Goal: Task Accomplishment & Management: Manage account settings

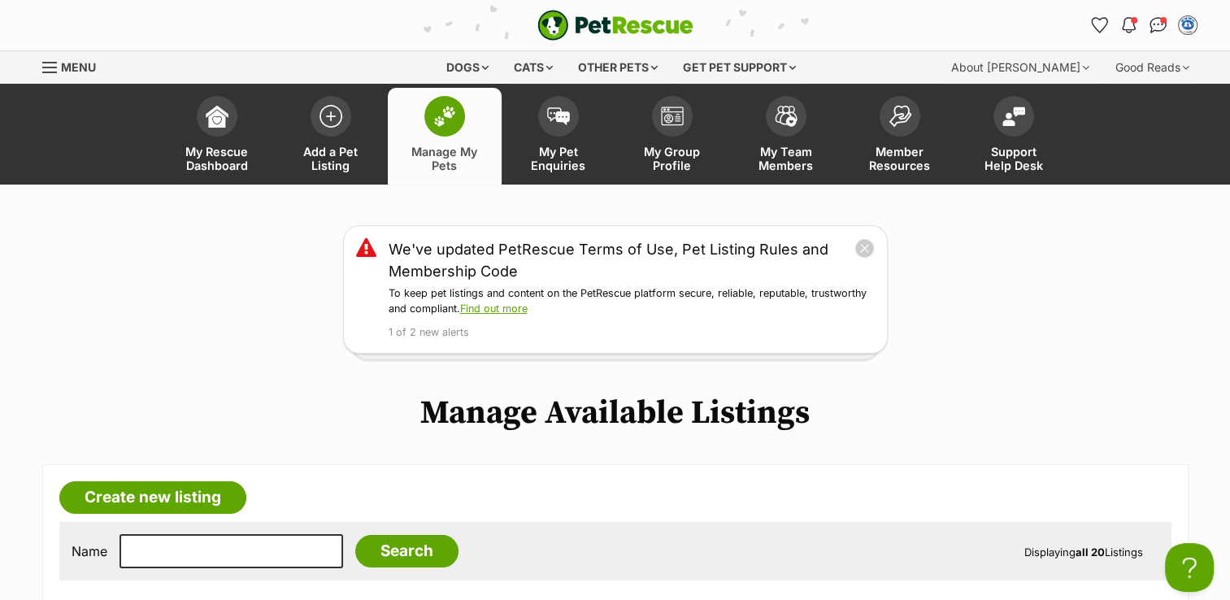
click at [445, 117] on img at bounding box center [444, 116] width 23 height 21
click at [433, 106] on img at bounding box center [444, 116] width 23 height 21
